Goal: Transaction & Acquisition: Subscribe to service/newsletter

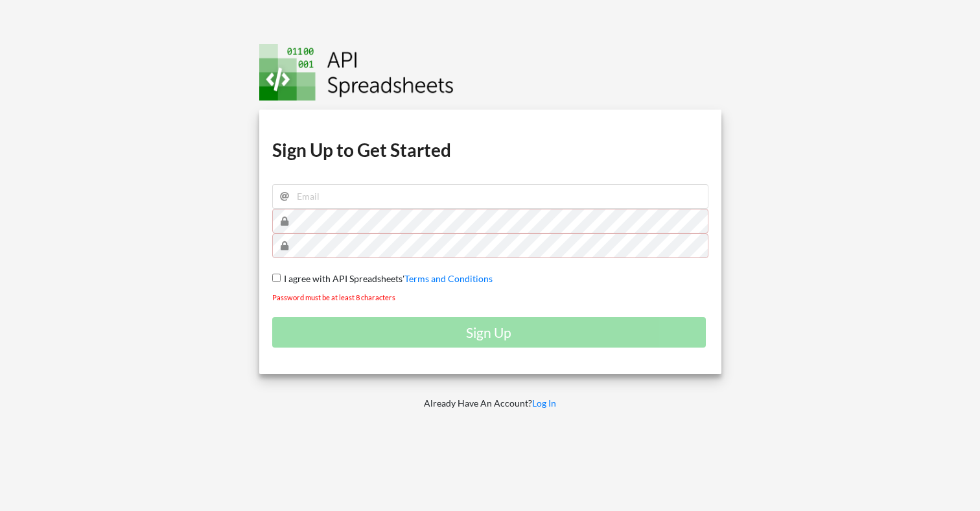
click at [350, 78] on img at bounding box center [356, 72] width 195 height 56
click at [477, 194] on input "email" at bounding box center [490, 196] width 436 height 25
type input "adhaar+006@apispreadsheets.com"
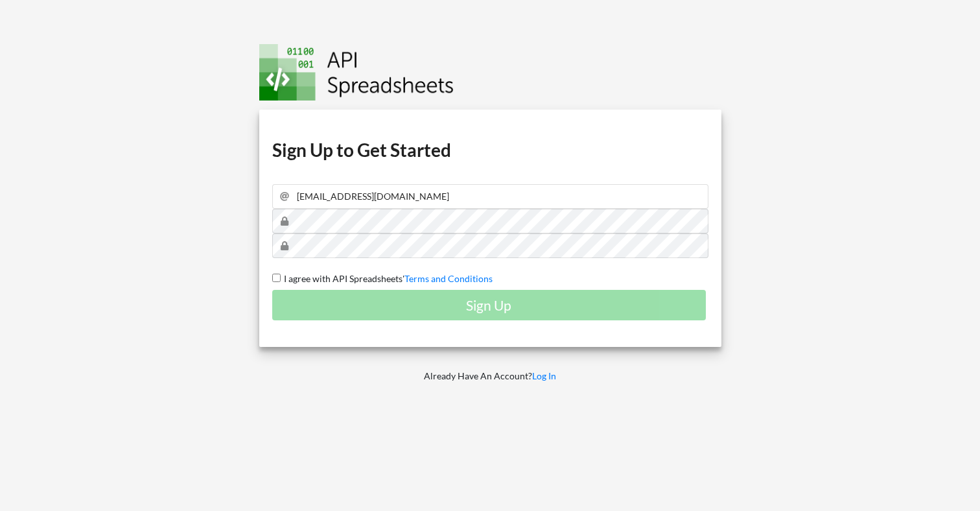
click at [272, 274] on input "I agree with API Spreadsheets' Terms and Conditions" at bounding box center [276, 278] width 8 height 8
checkbox input "true"
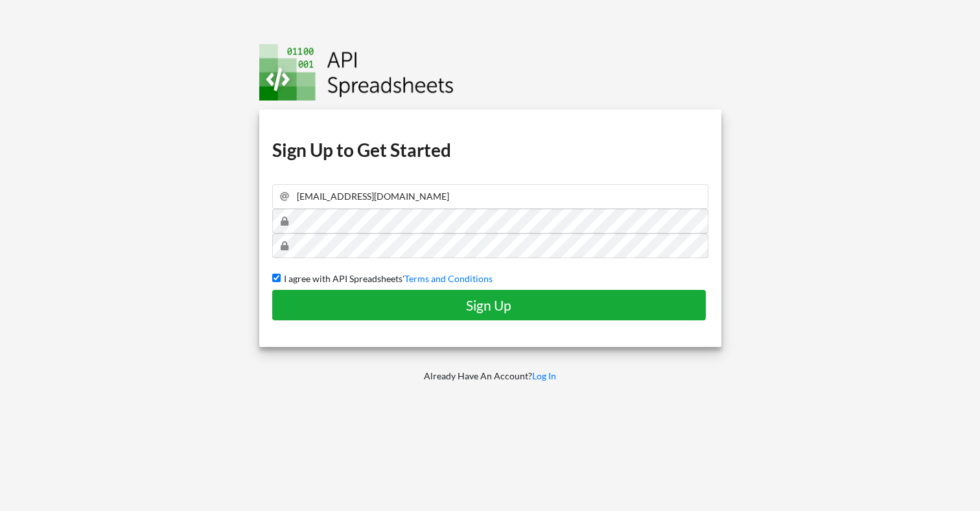
click at [490, 308] on h4 "Sign Up" at bounding box center [489, 305] width 407 height 16
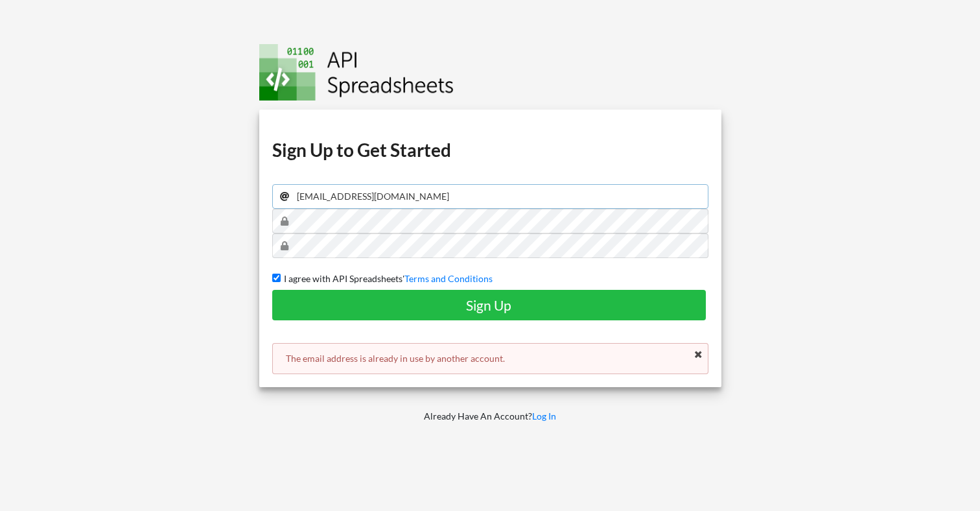
click at [346, 198] on input "adhaar+006@apispreadsheets.com" at bounding box center [490, 196] width 436 height 25
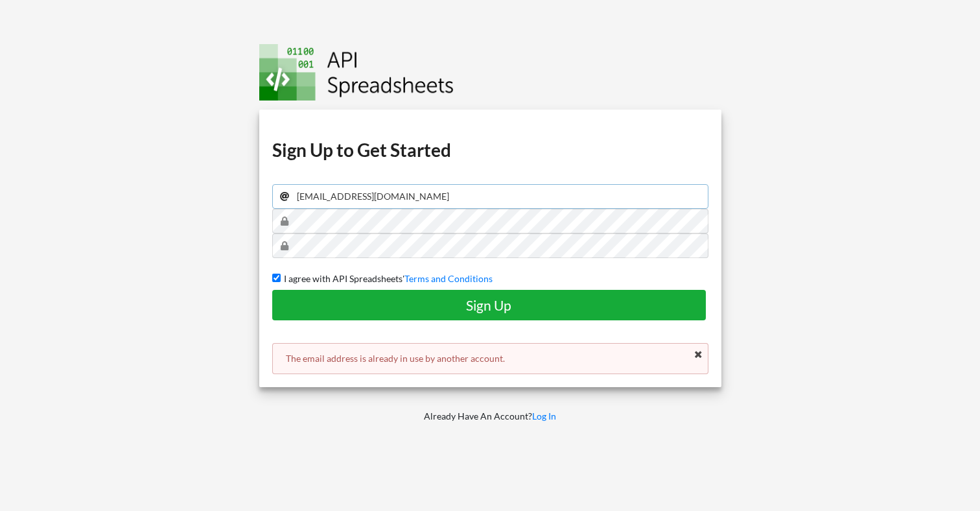
type input "adhaar+007@apispreadsheets.com"
click at [464, 301] on h4 "Sign Up" at bounding box center [489, 305] width 407 height 16
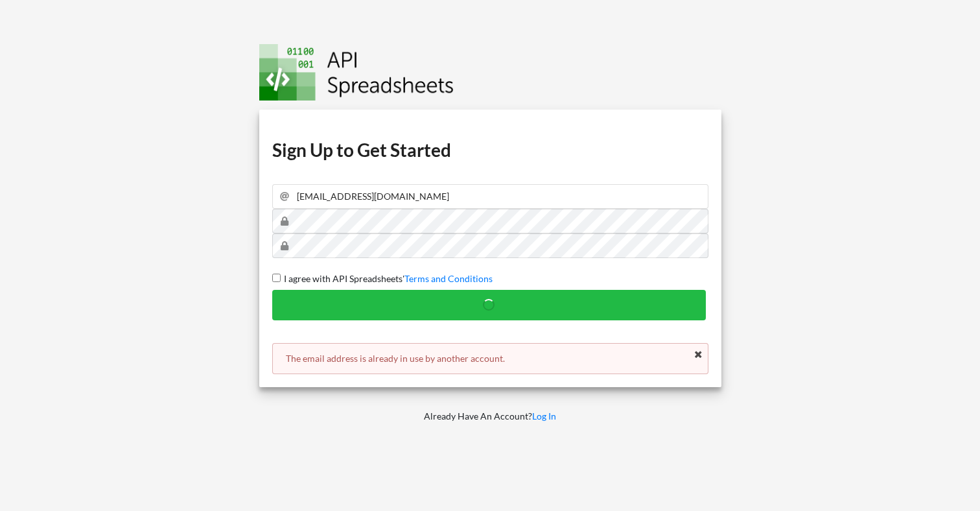
checkbox input "false"
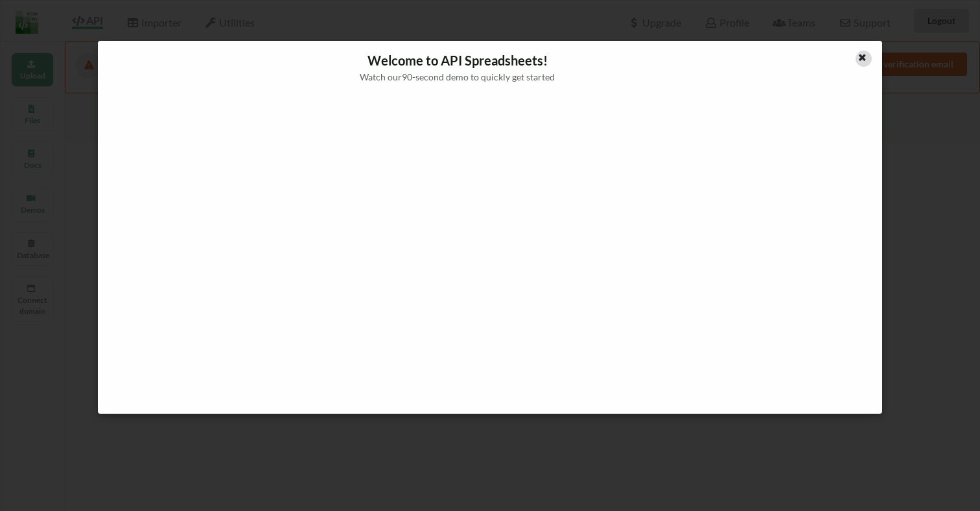
click at [860, 55] on icon at bounding box center [862, 55] width 11 height 9
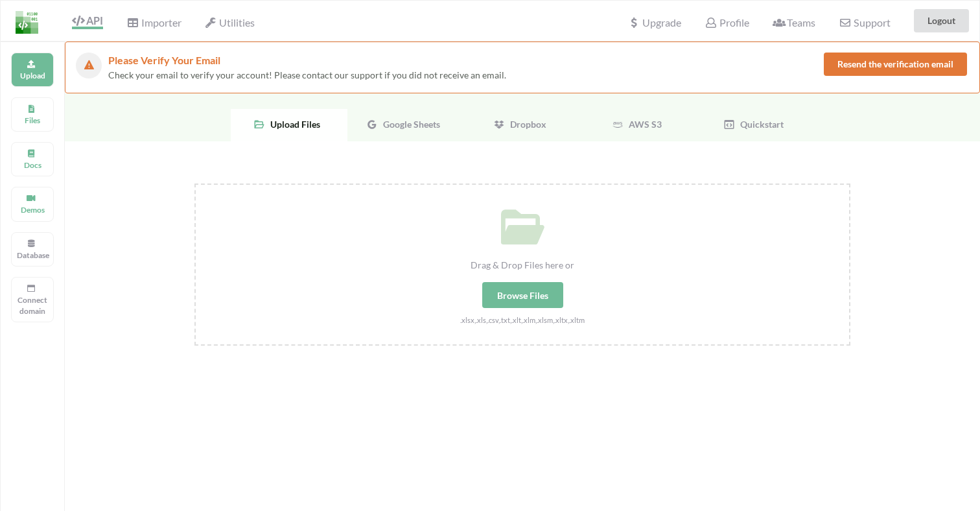
click at [397, 121] on span "Google Sheets" at bounding box center [409, 124] width 62 height 11
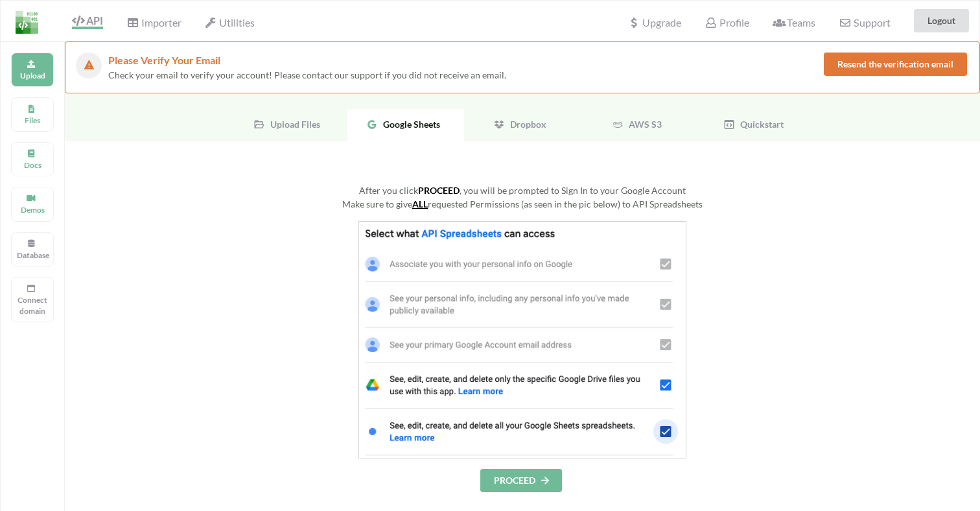
click at [539, 482] on button "PROCEED" at bounding box center [521, 480] width 82 height 23
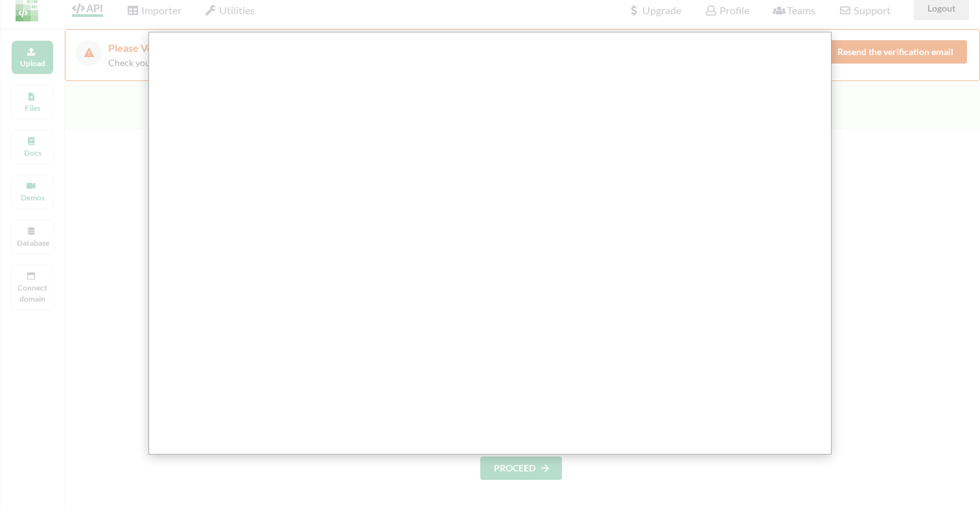
scroll to position [19, 0]
